Goal: Entertainment & Leisure: Browse casually

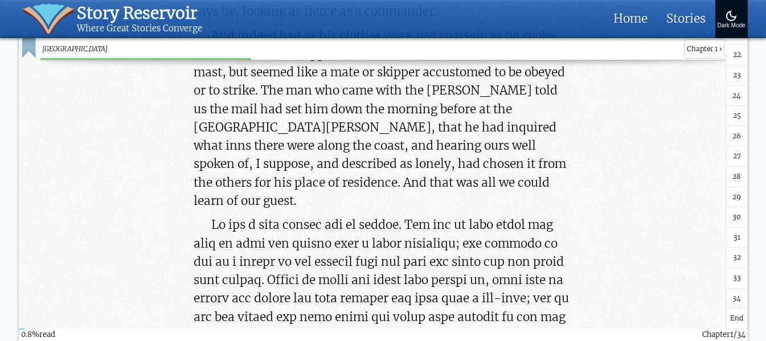
scroll to position [425, 0]
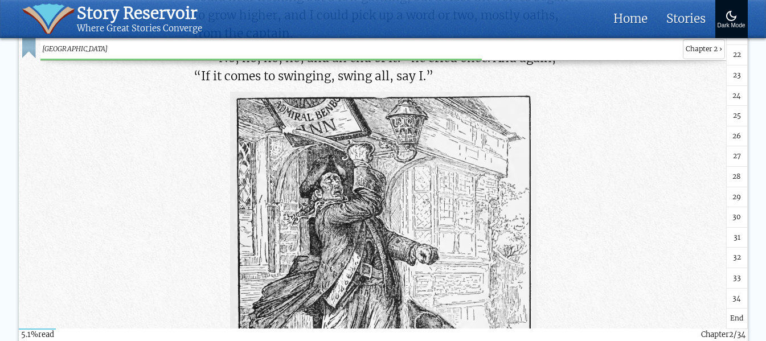
scroll to position [7522, 0]
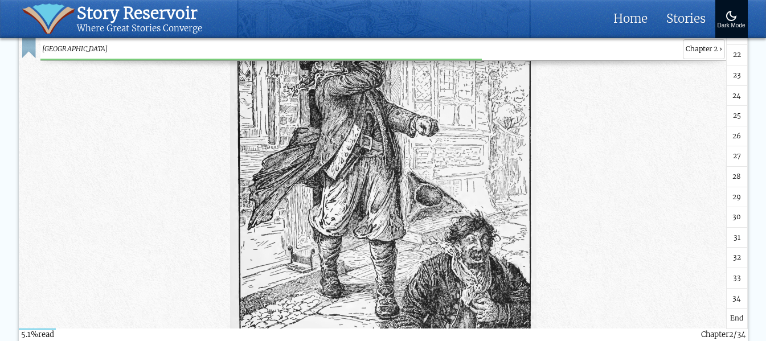
drag, startPoint x: 361, startPoint y: 136, endPoint x: 619, endPoint y: 120, distance: 259.2
click at [619, 120] on div at bounding box center [383, 194] width 686 height 460
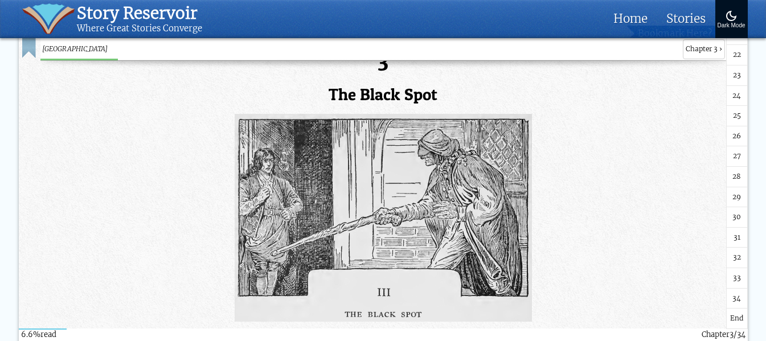
scroll to position [9687, 0]
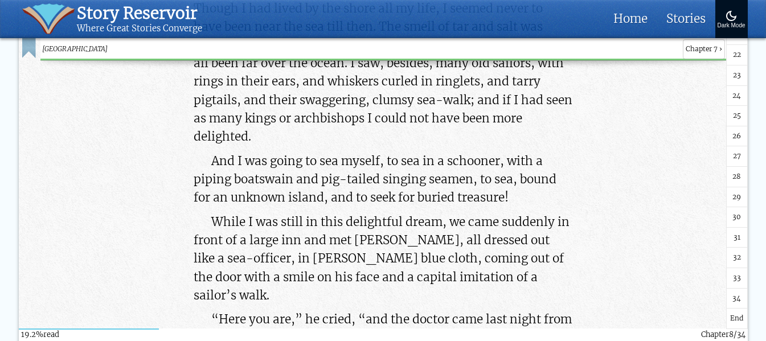
scroll to position [28594, 0]
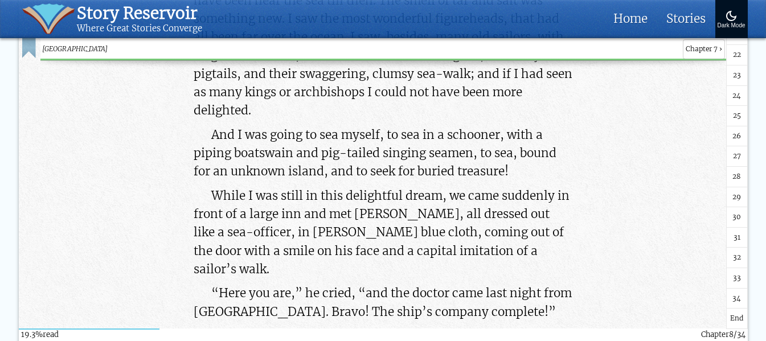
drag, startPoint x: 438, startPoint y: 163, endPoint x: 321, endPoint y: 159, distance: 116.9
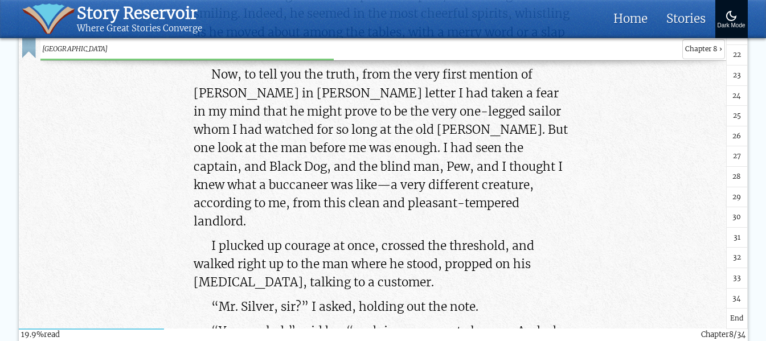
scroll to position [29506, 0]
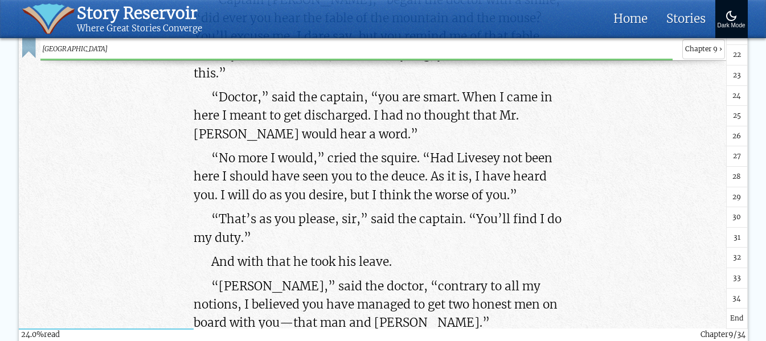
scroll to position [35478, 0]
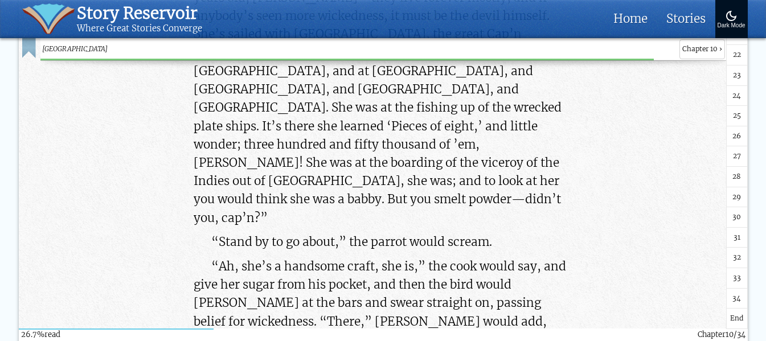
scroll to position [39580, 0]
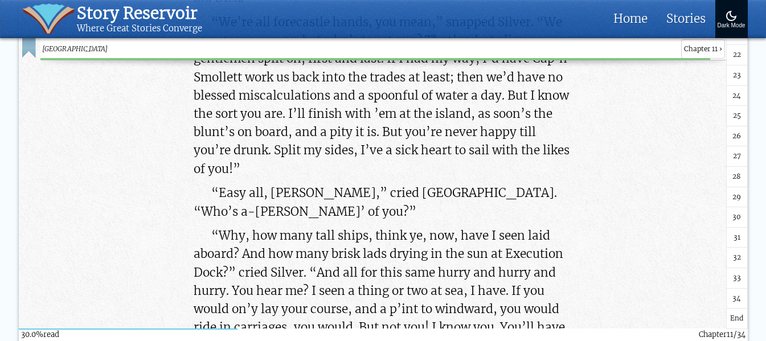
scroll to position [44481, 0]
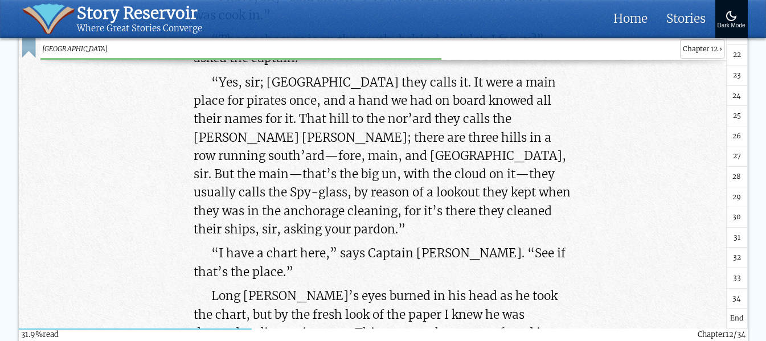
scroll to position [47262, 0]
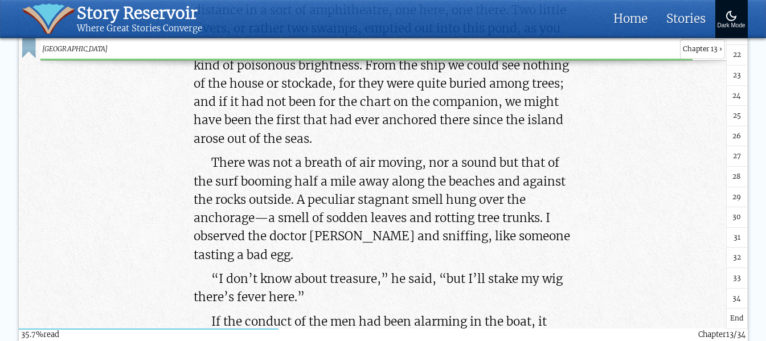
scroll to position [52778, 0]
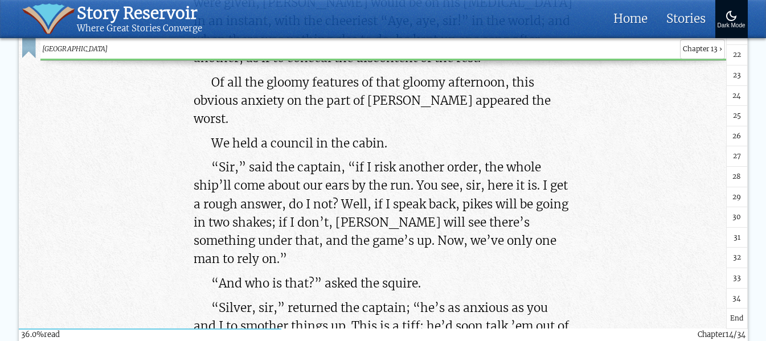
scroll to position [53347, 0]
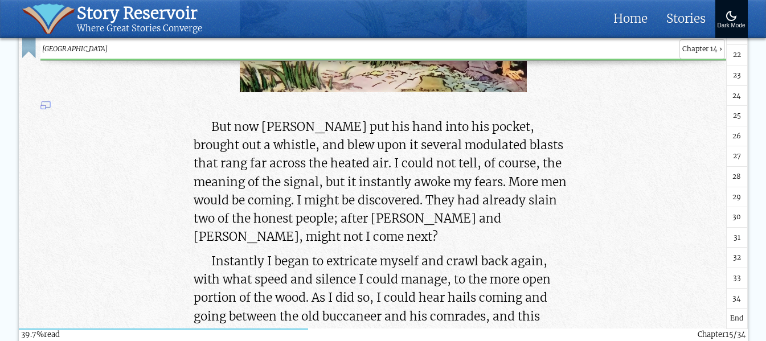
scroll to position [58727, 0]
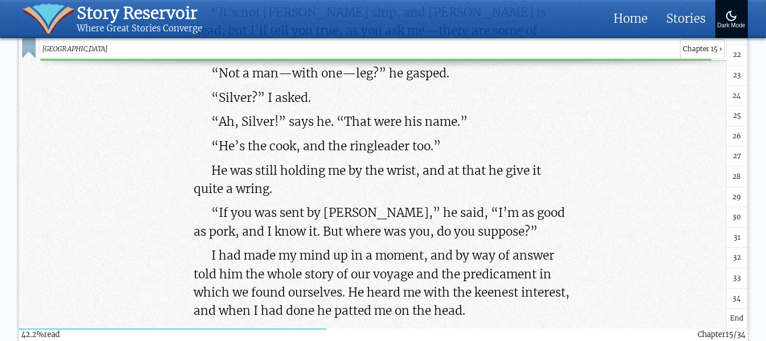
scroll to position [62510, 0]
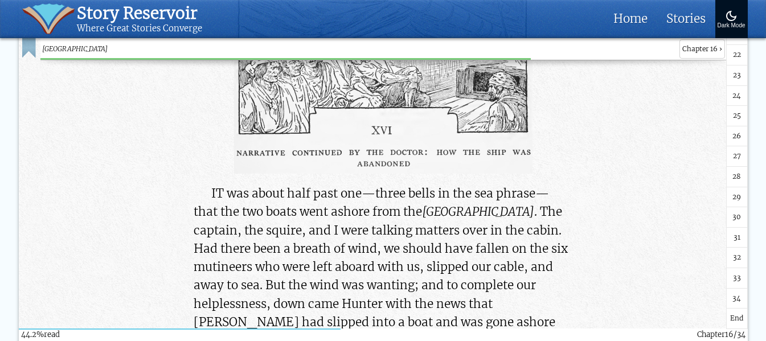
scroll to position [65405, 0]
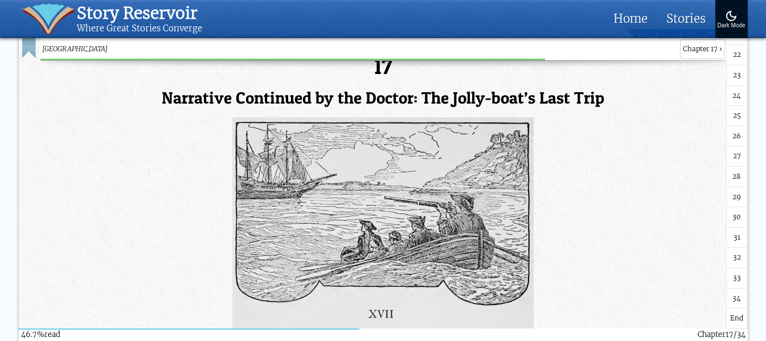
scroll to position [69211, 0]
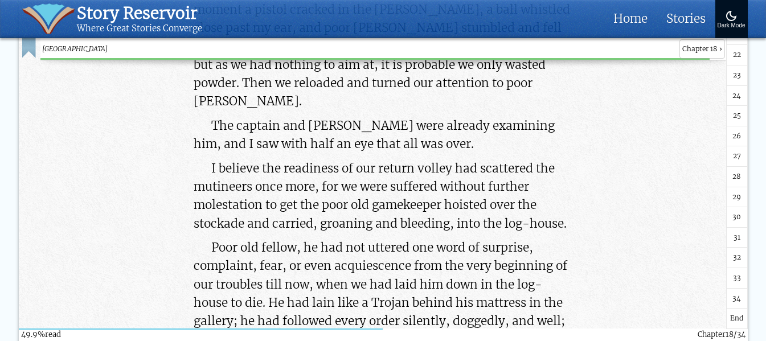
scroll to position [73884, 0]
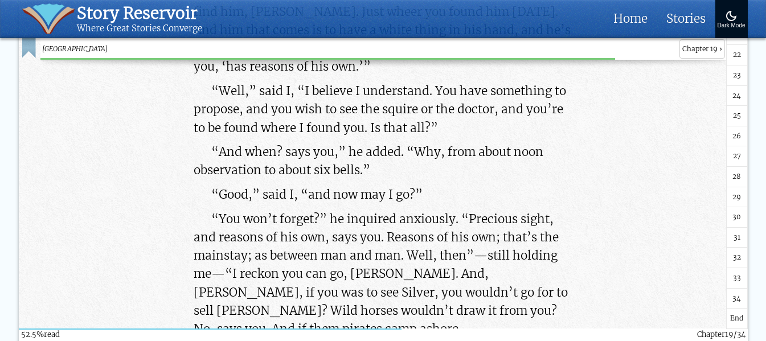
scroll to position [77713, 0]
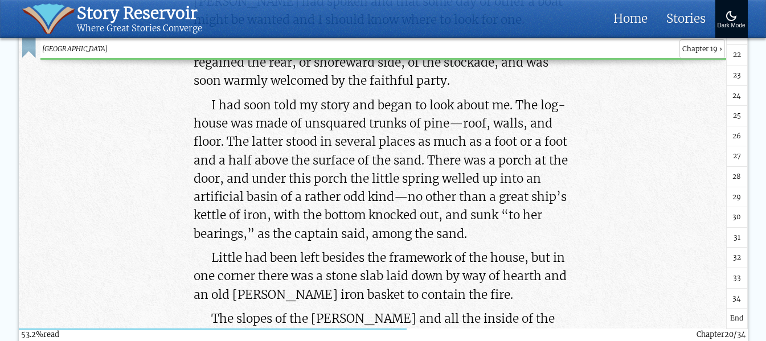
scroll to position [78807, 0]
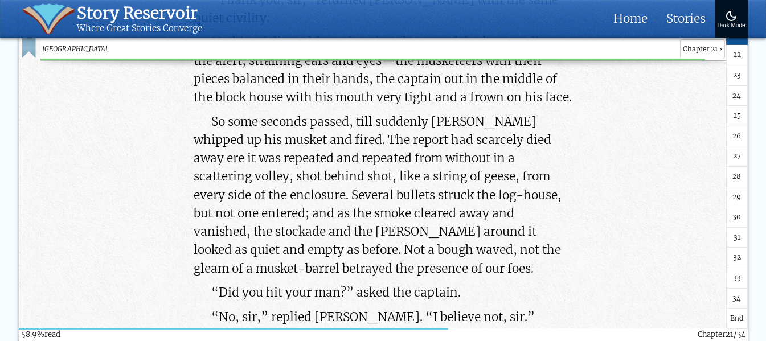
scroll to position [87309, 0]
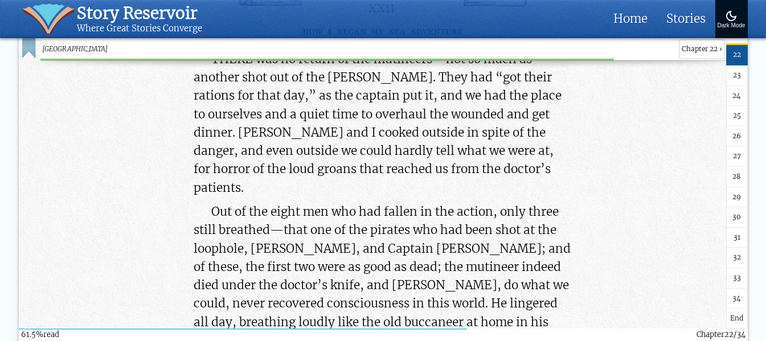
scroll to position [91116, 0]
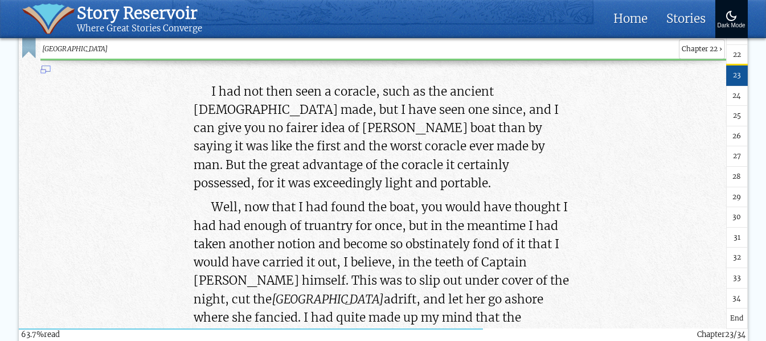
scroll to position [94330, 0]
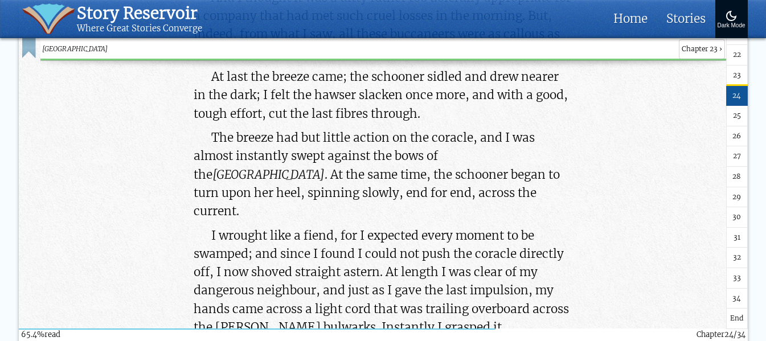
scroll to position [96860, 0]
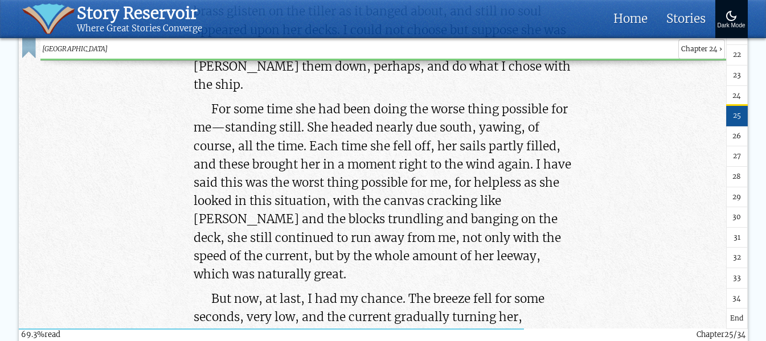
scroll to position [102649, 0]
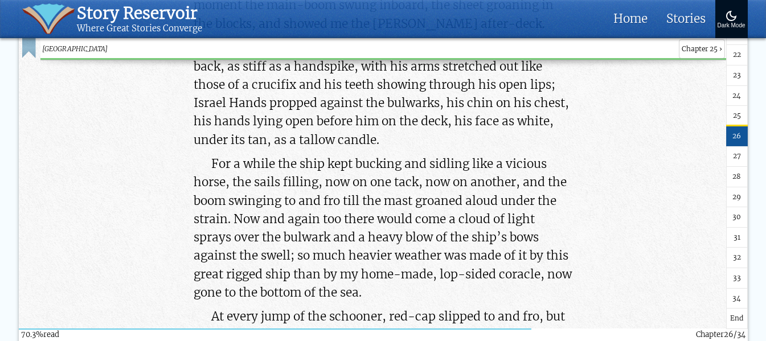
scroll to position [104153, 0]
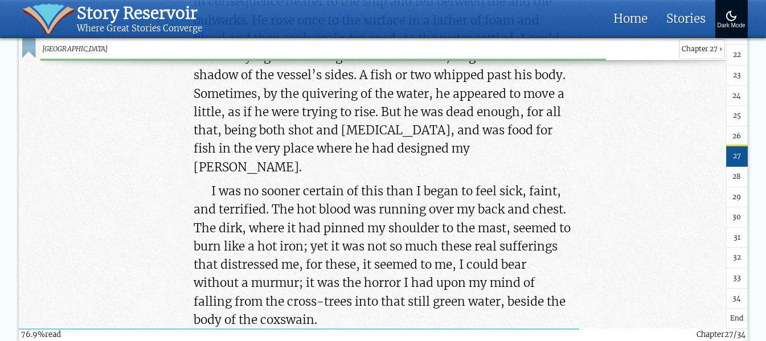
scroll to position [113886, 0]
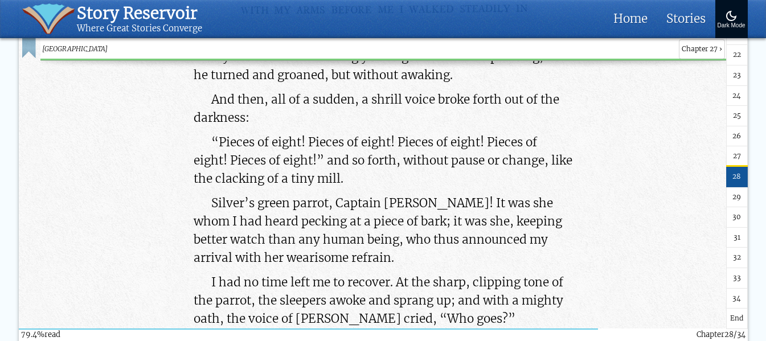
scroll to position [117693, 0]
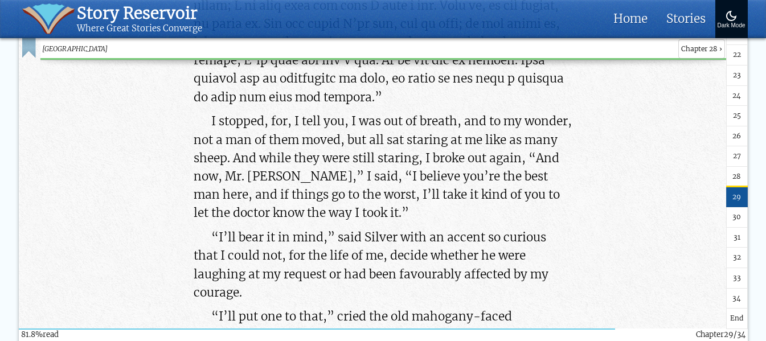
scroll to position [121112, 0]
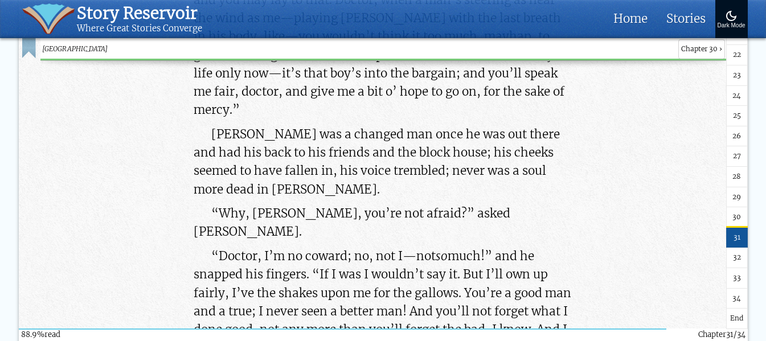
scroll to position [131574, 0]
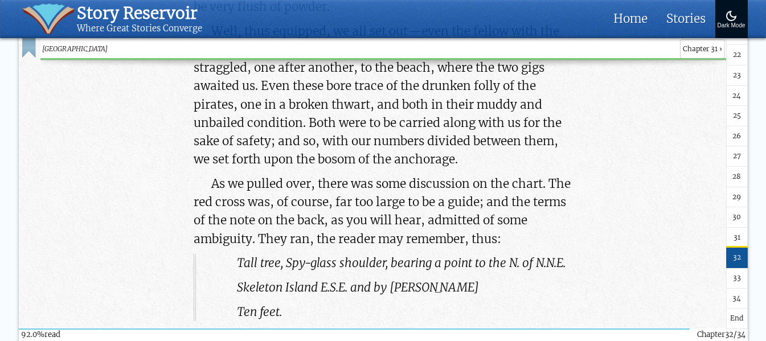
scroll to position [136292, 0]
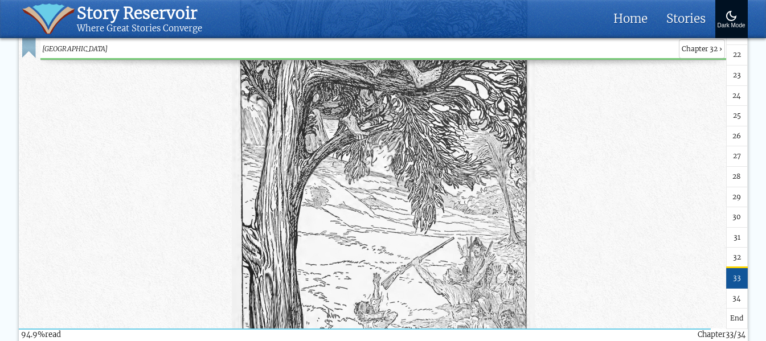
scroll to position [140531, 0]
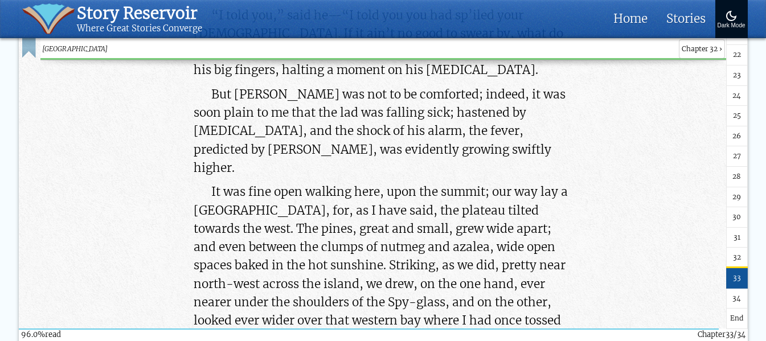
scroll to position [142241, 0]
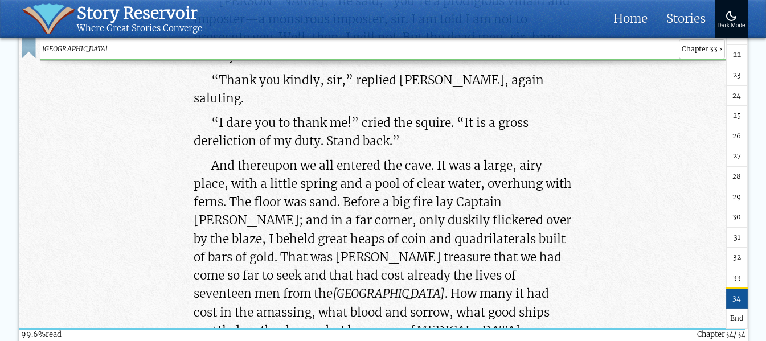
scroll to position [147734, 0]
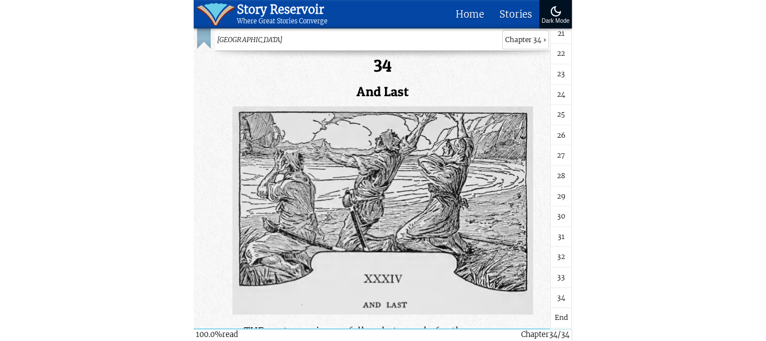
scroll to position [415, 0]
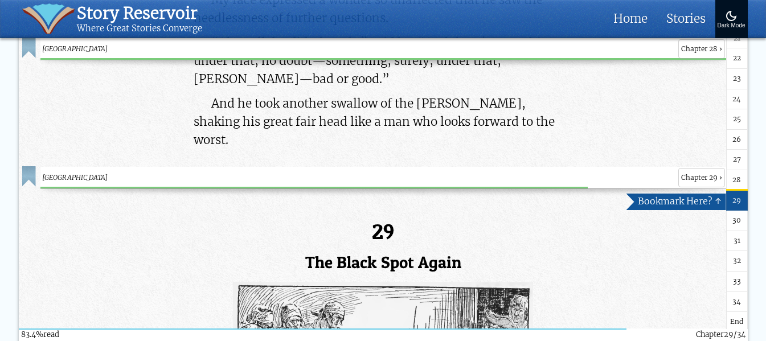
scroll to position [123886, 0]
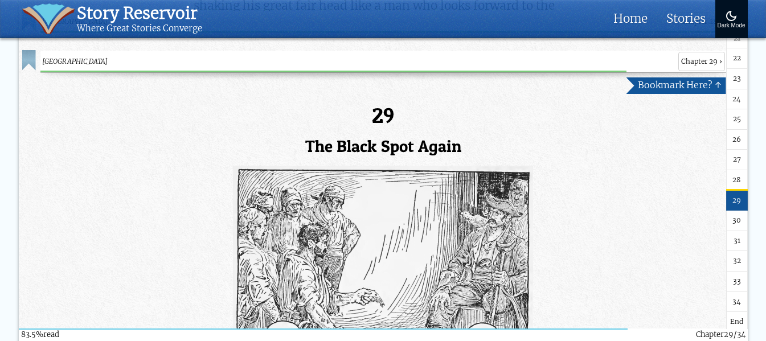
click at [738, 297] on span "34" at bounding box center [737, 302] width 9 height 11
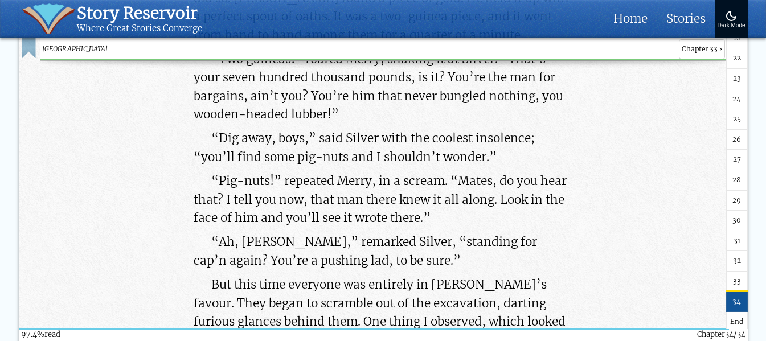
scroll to position [144422, 0]
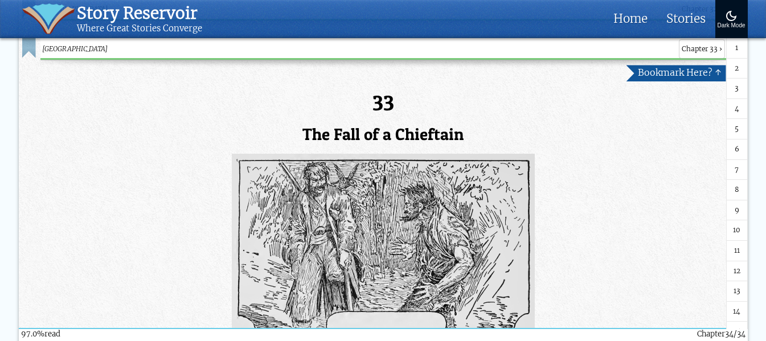
click at [729, 47] on link "1" at bounding box center [738, 48] width 22 height 21
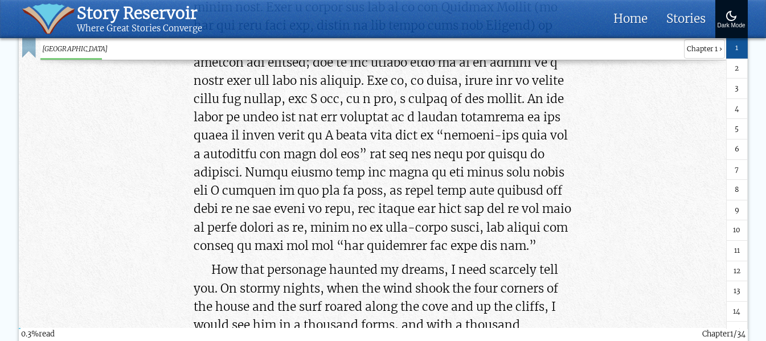
scroll to position [291, 0]
